Goal: Book appointment/travel/reservation

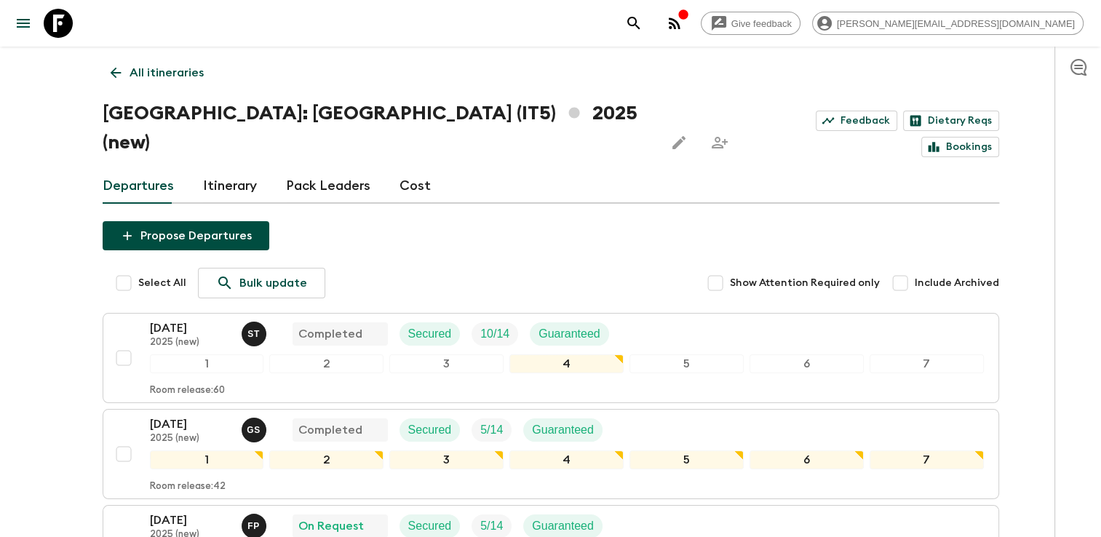
click at [114, 66] on icon at bounding box center [116, 73] width 16 height 16
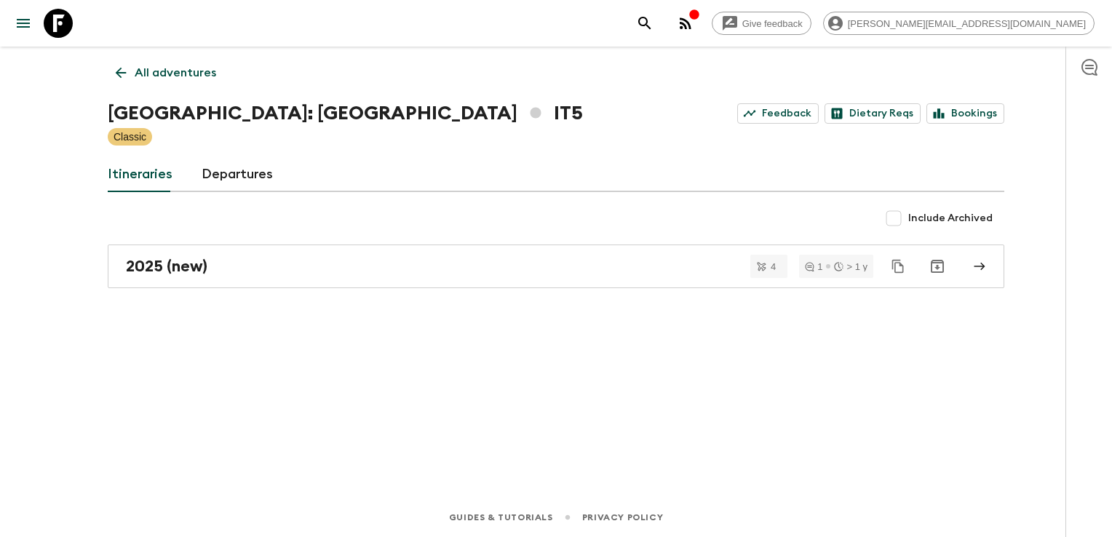
click at [127, 79] on icon at bounding box center [121, 73] width 16 height 16
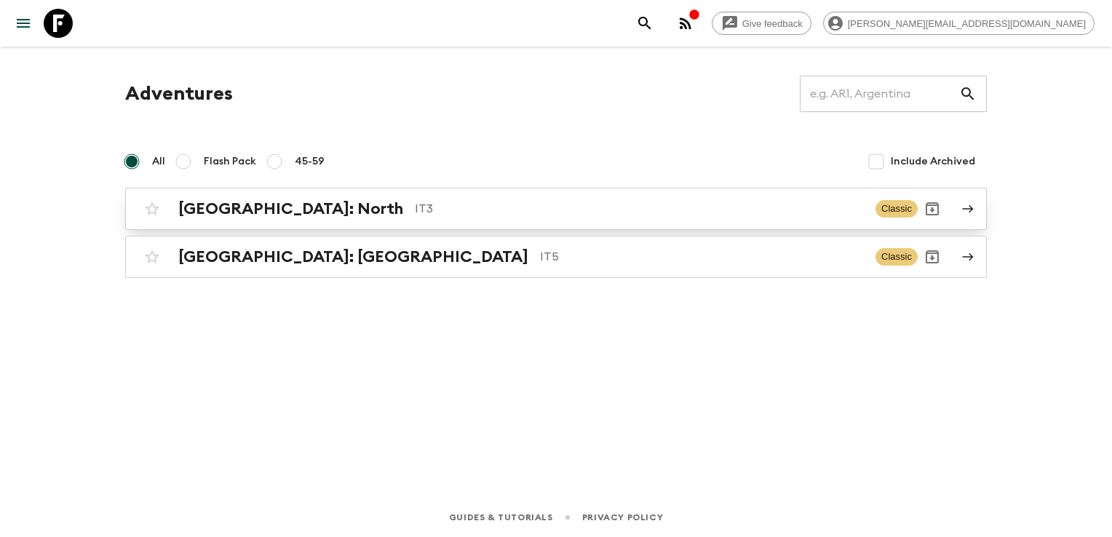
click at [255, 219] on div "[GEOGRAPHIC_DATA]: North IT3 Classic" at bounding box center [528, 208] width 780 height 29
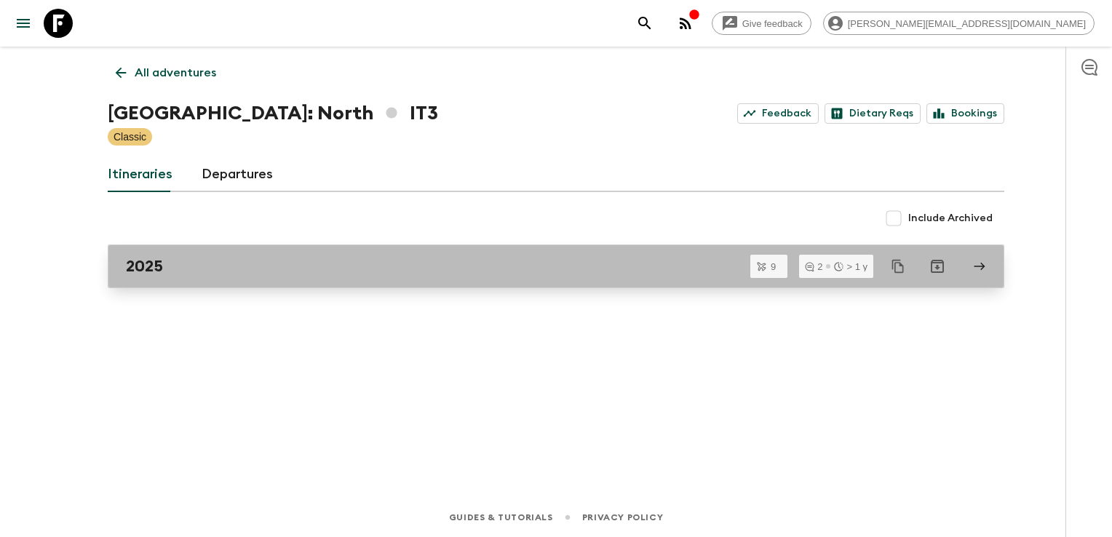
click at [450, 281] on link "2025" at bounding box center [556, 267] width 897 height 44
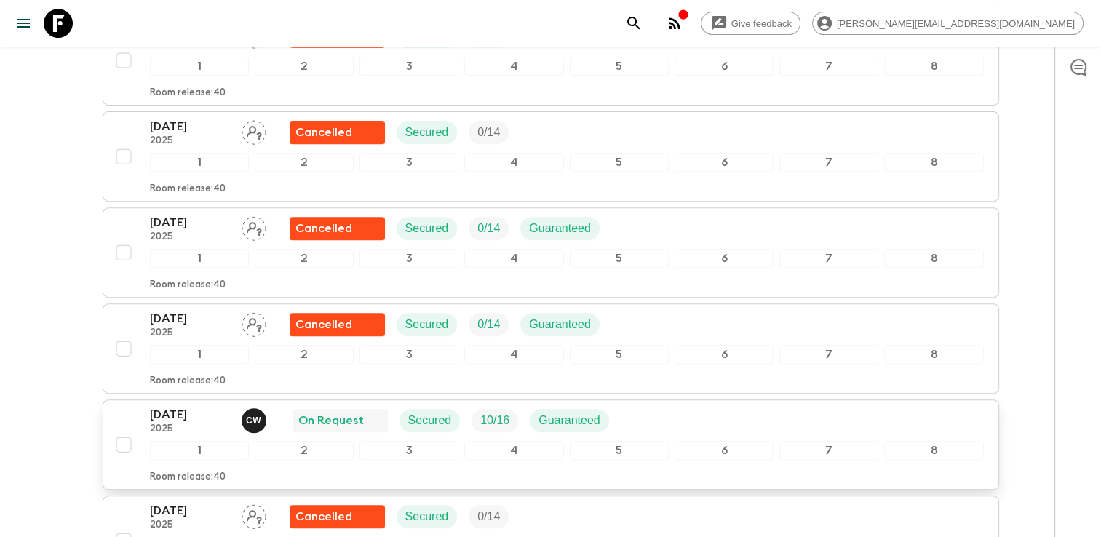
scroll to position [582, 0]
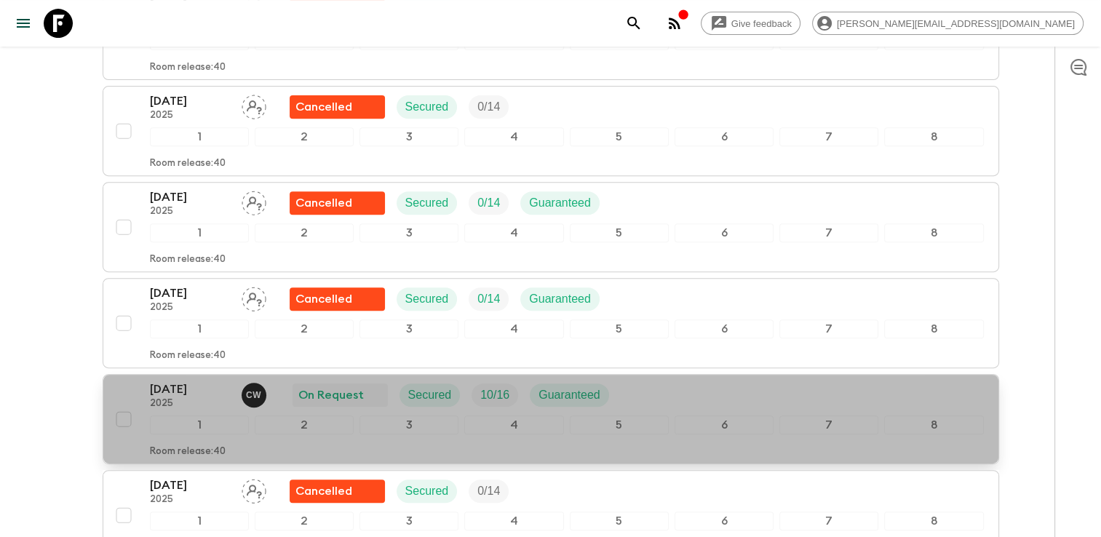
click at [201, 389] on p "[DATE]" at bounding box center [190, 389] width 80 height 17
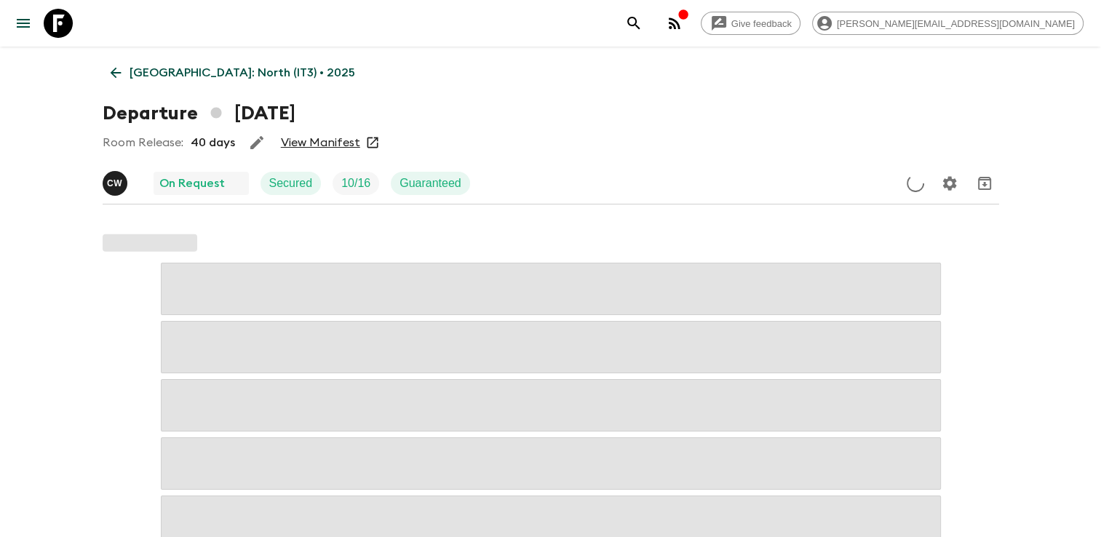
click at [338, 148] on link "View Manifest" at bounding box center [320, 142] width 79 height 15
